Goal: Submit feedback/report problem

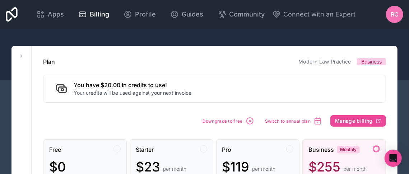
drag, startPoint x: 17, startPoint y: 9, endPoint x: 99, endPoint y: 32, distance: 85.3
click at [17, 9] on icon at bounding box center [12, 14] width 12 height 14
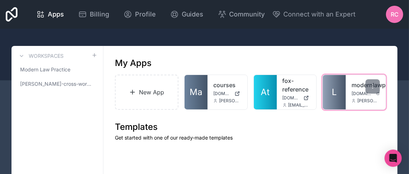
click at [333, 103] on link "L" at bounding box center [334, 92] width 23 height 34
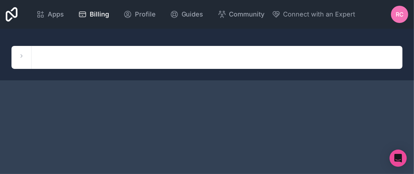
drag, startPoint x: 9, startPoint y: 17, endPoint x: 19, endPoint y: 22, distance: 10.6
click at [9, 17] on icon at bounding box center [12, 14] width 12 height 14
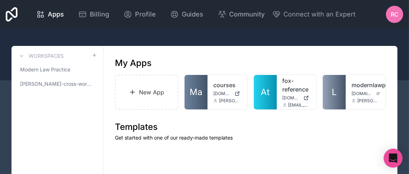
click at [389, 158] on icon "Open Intercom Messenger" at bounding box center [392, 158] width 9 height 9
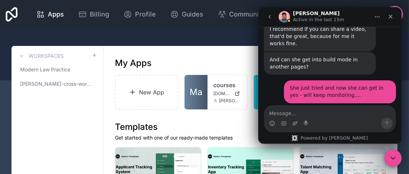
scroll to position [2014, 0]
click at [288, 113] on textarea "Message…" at bounding box center [329, 111] width 131 height 12
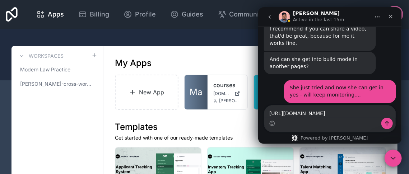
scroll to position [2029, 0]
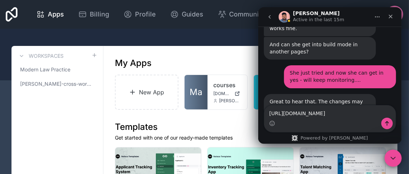
type textarea "https://www.loom.com/share/fbeb4f6316524b9f91d70f1257d36651?sid=61134a52-b8a6-4…"
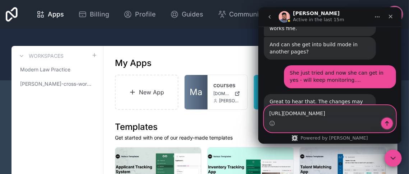
click at [385, 125] on icon "Send a message…" at bounding box center [387, 124] width 6 height 6
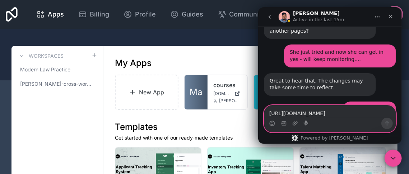
click at [301, 111] on textarea "https://www.loom.com/share/fbeb4f6316524b9f91d70f1257d36651?sid=61134a52-b8a6-4…" at bounding box center [329, 111] width 131 height 12
type textarea "Here you can see how slow my system is!"
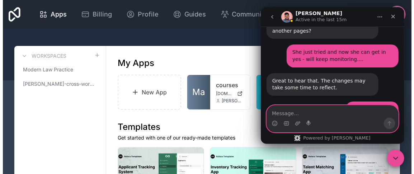
scroll to position [2066, 0]
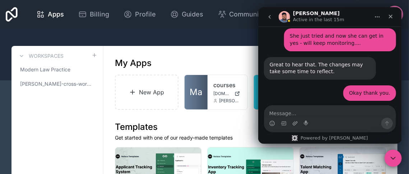
click at [13, 11] on icon at bounding box center [12, 14] width 12 height 14
click at [392, 15] on icon "Close" at bounding box center [390, 17] width 6 height 6
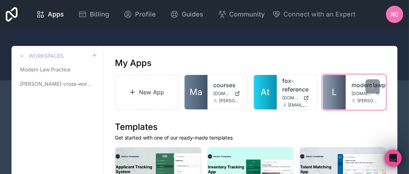
click at [343, 91] on link "L" at bounding box center [334, 92] width 23 height 34
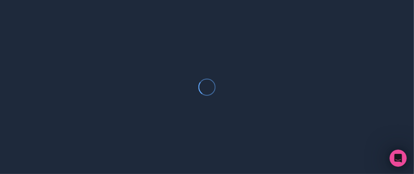
scroll to position [2066, 0]
